Goal: Task Accomplishment & Management: Use online tool/utility

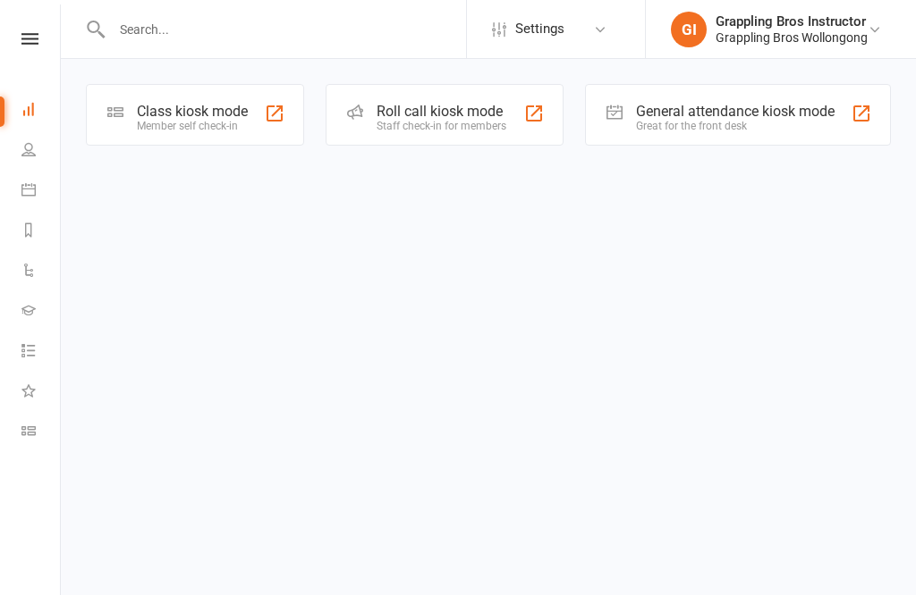
click at [37, 441] on link "Class check-in" at bounding box center [41, 433] width 40 height 40
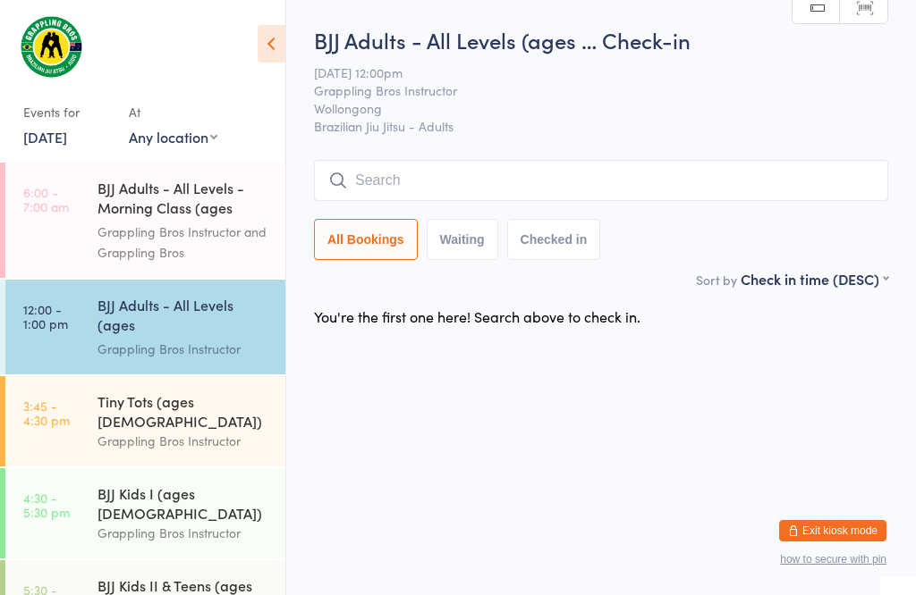
click at [165, 343] on div "Grappling Bros Instructor" at bounding box center [183, 349] width 173 height 21
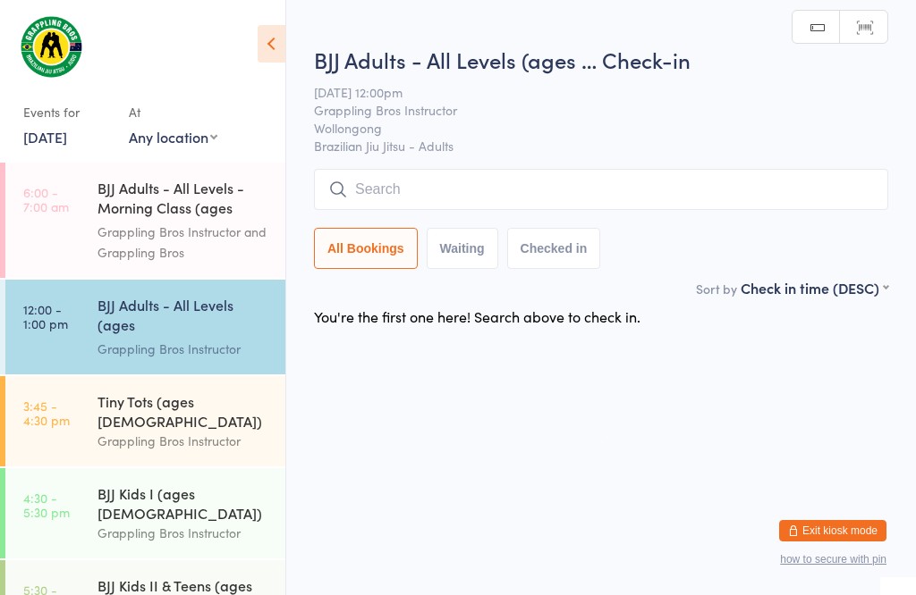
click at [398, 173] on input "search" at bounding box center [601, 189] width 574 height 41
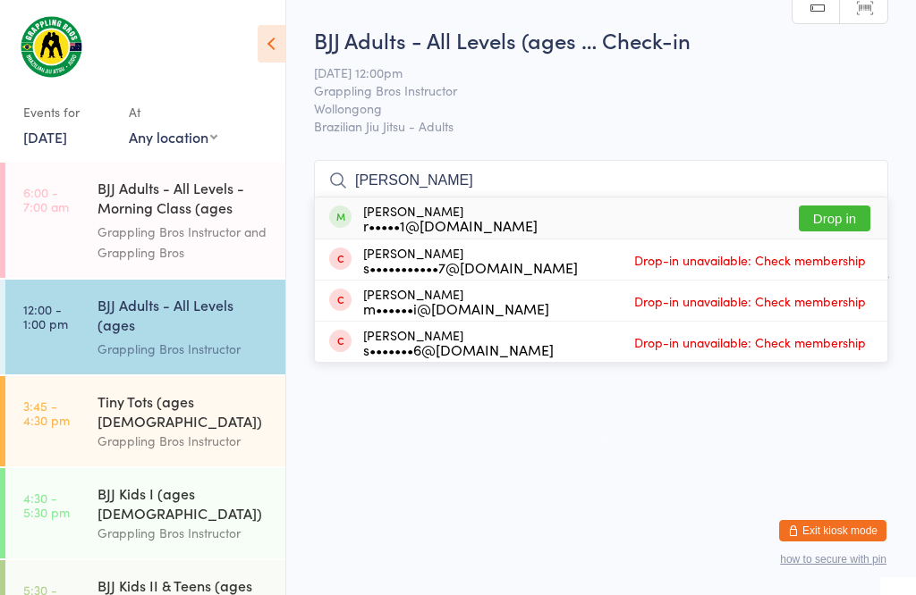
type input "Roger"
click at [837, 206] on button "Drop in" at bounding box center [834, 219] width 72 height 26
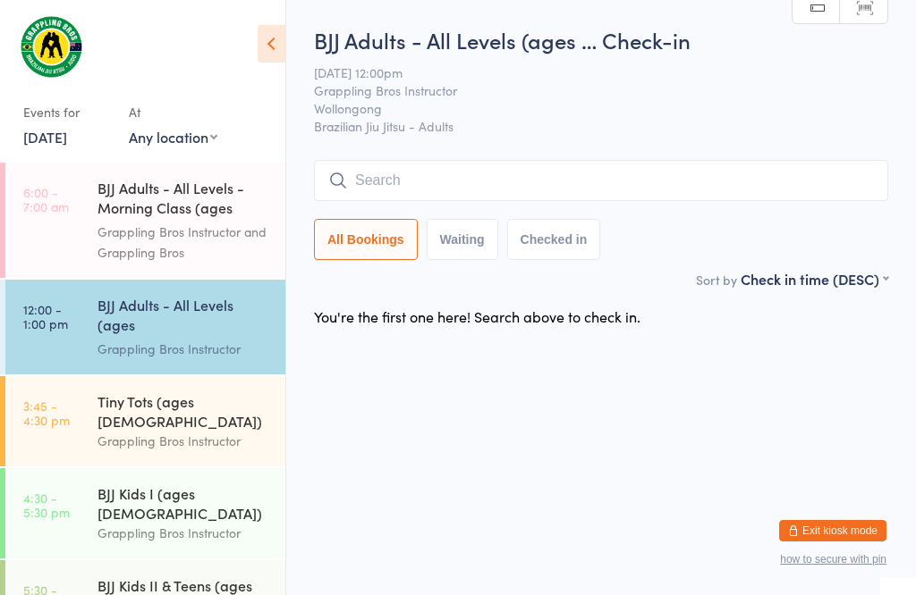
scroll to position [1, 0]
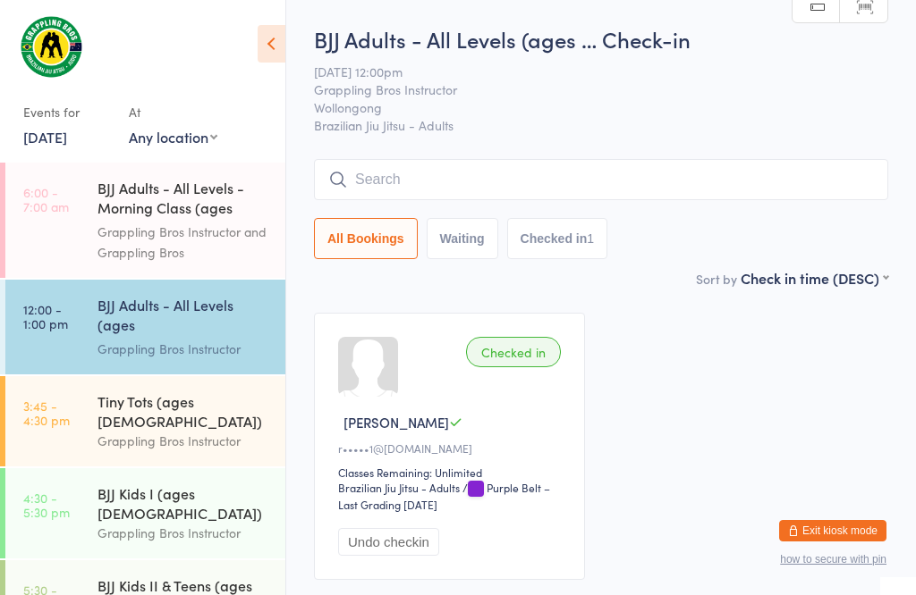
click at [386, 179] on input "search" at bounding box center [601, 179] width 574 height 41
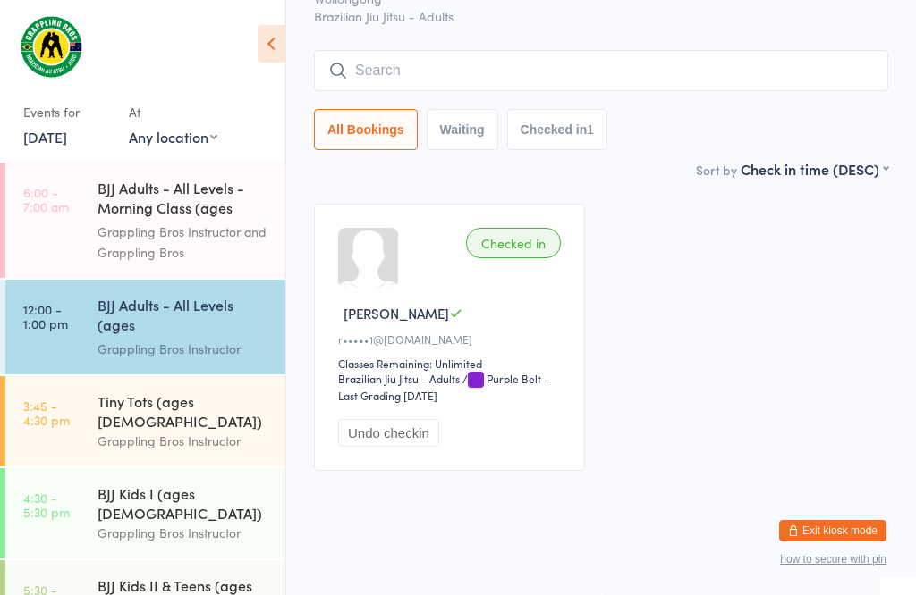
scroll to position [162, 0]
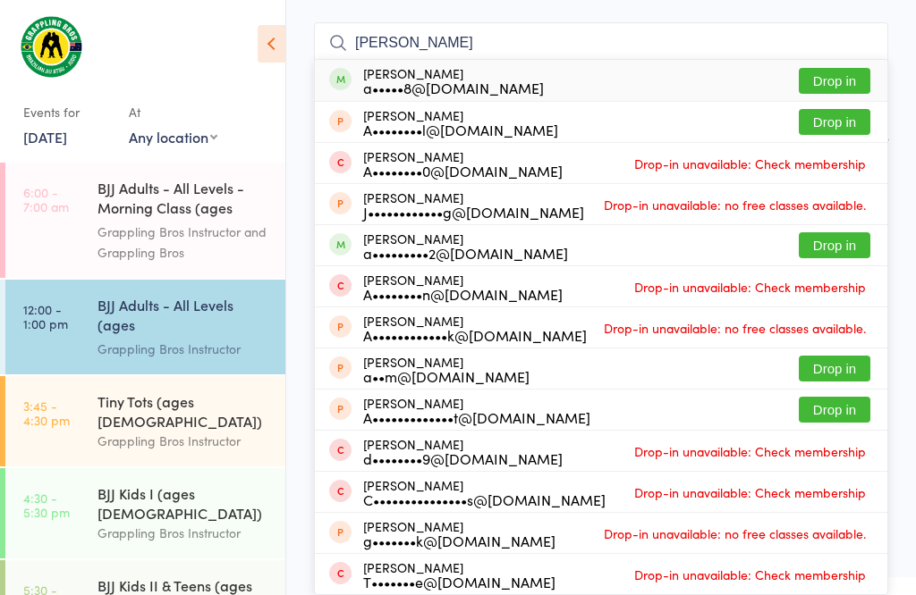
type input "Adam i"
click at [846, 60] on div "Adam Ivaneza a•••••8@gmail.com Drop in" at bounding box center [601, 80] width 572 height 41
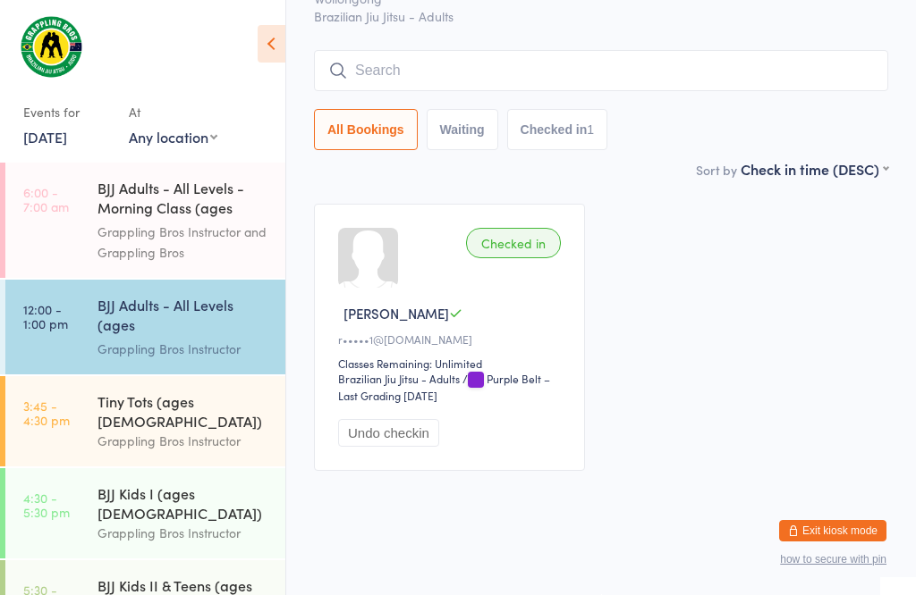
scroll to position [130, 0]
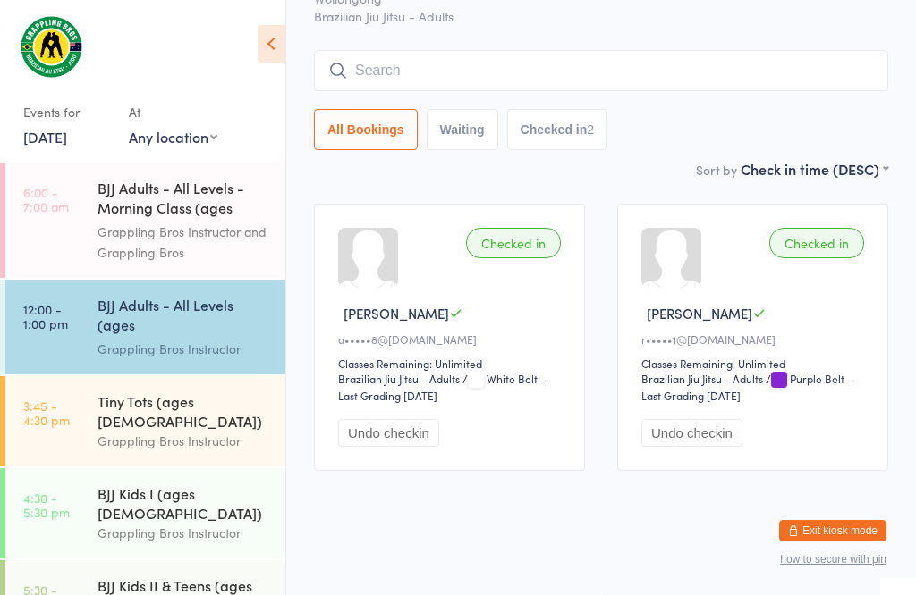
click at [439, 51] on input "search" at bounding box center [601, 70] width 574 height 41
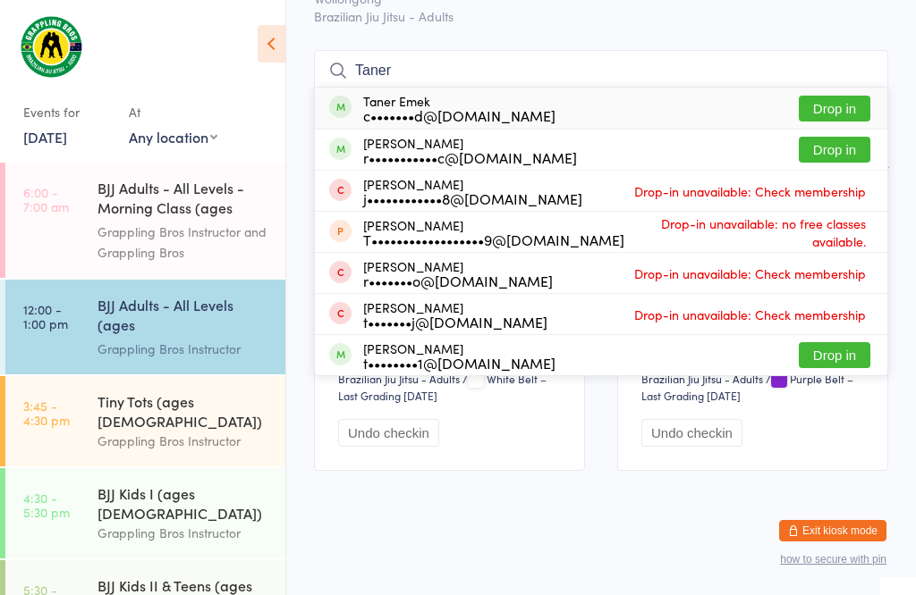
type input "Taner"
click at [847, 96] on button "Drop in" at bounding box center [834, 109] width 72 height 26
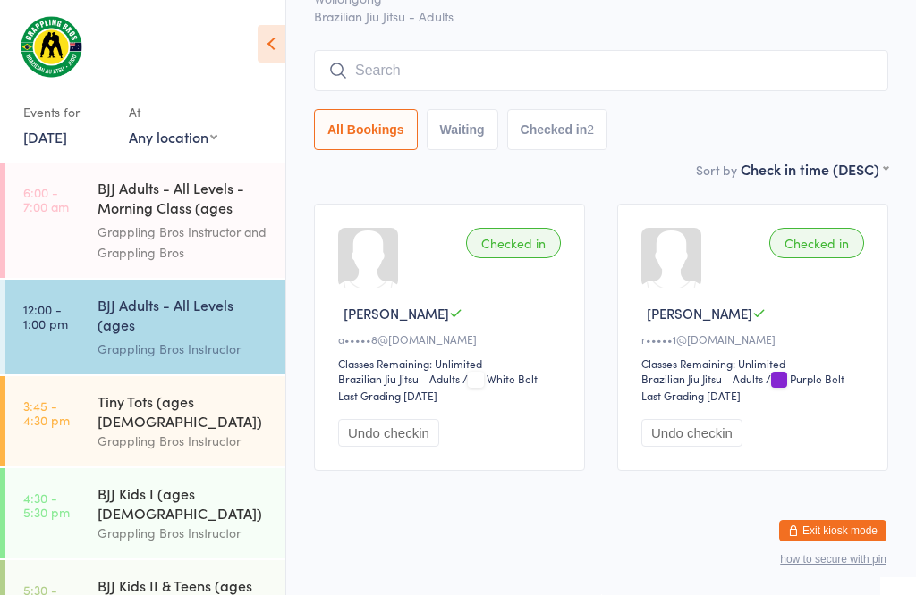
scroll to position [130, 0]
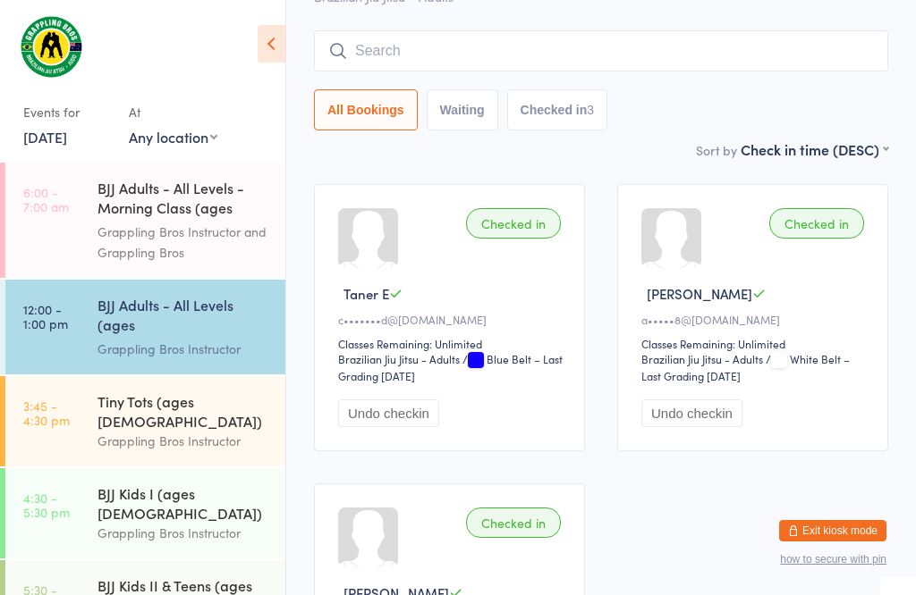
click at [384, 60] on input "search" at bounding box center [601, 50] width 574 height 41
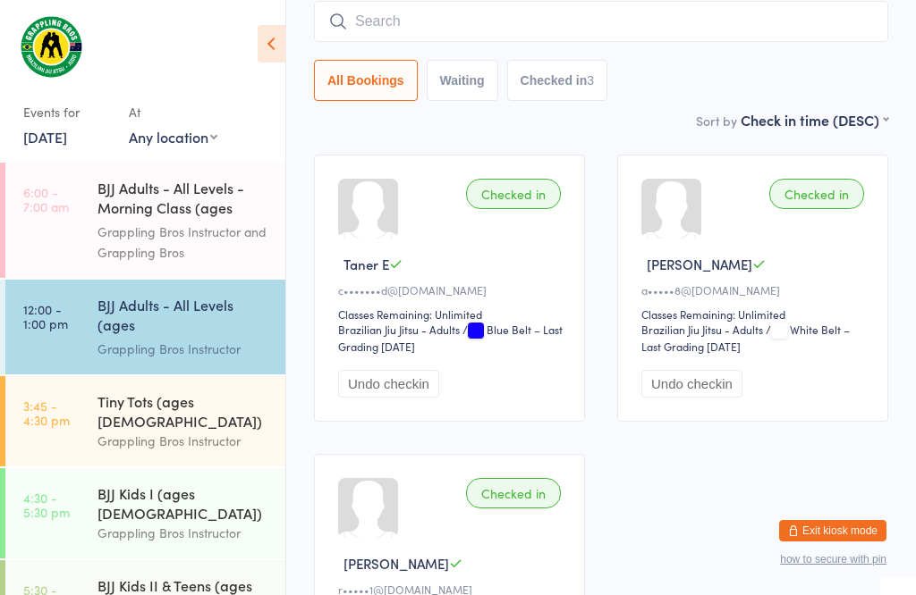
scroll to position [162, 0]
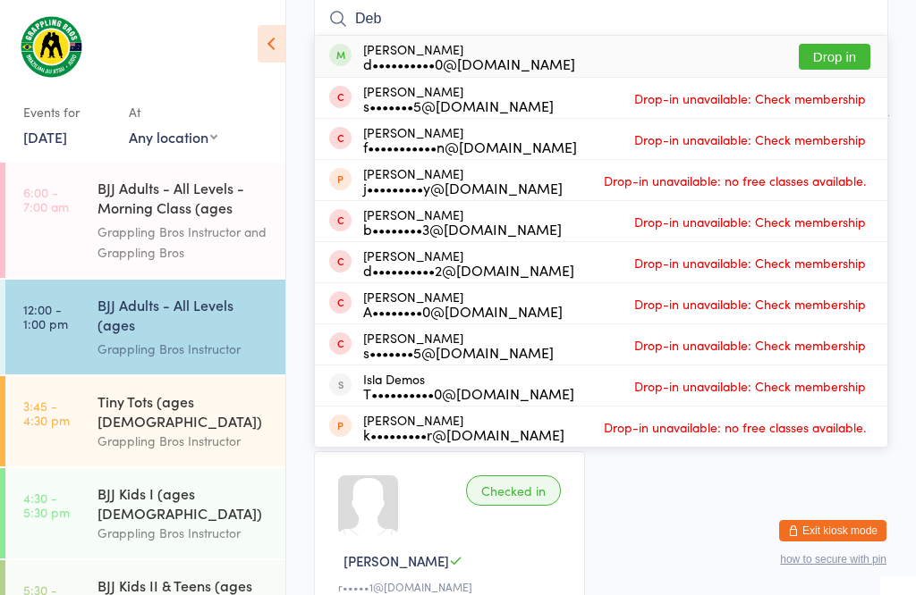
type input "Deb"
click at [833, 56] on button "Drop in" at bounding box center [834, 57] width 72 height 26
